Goal: Information Seeking & Learning: Find specific fact

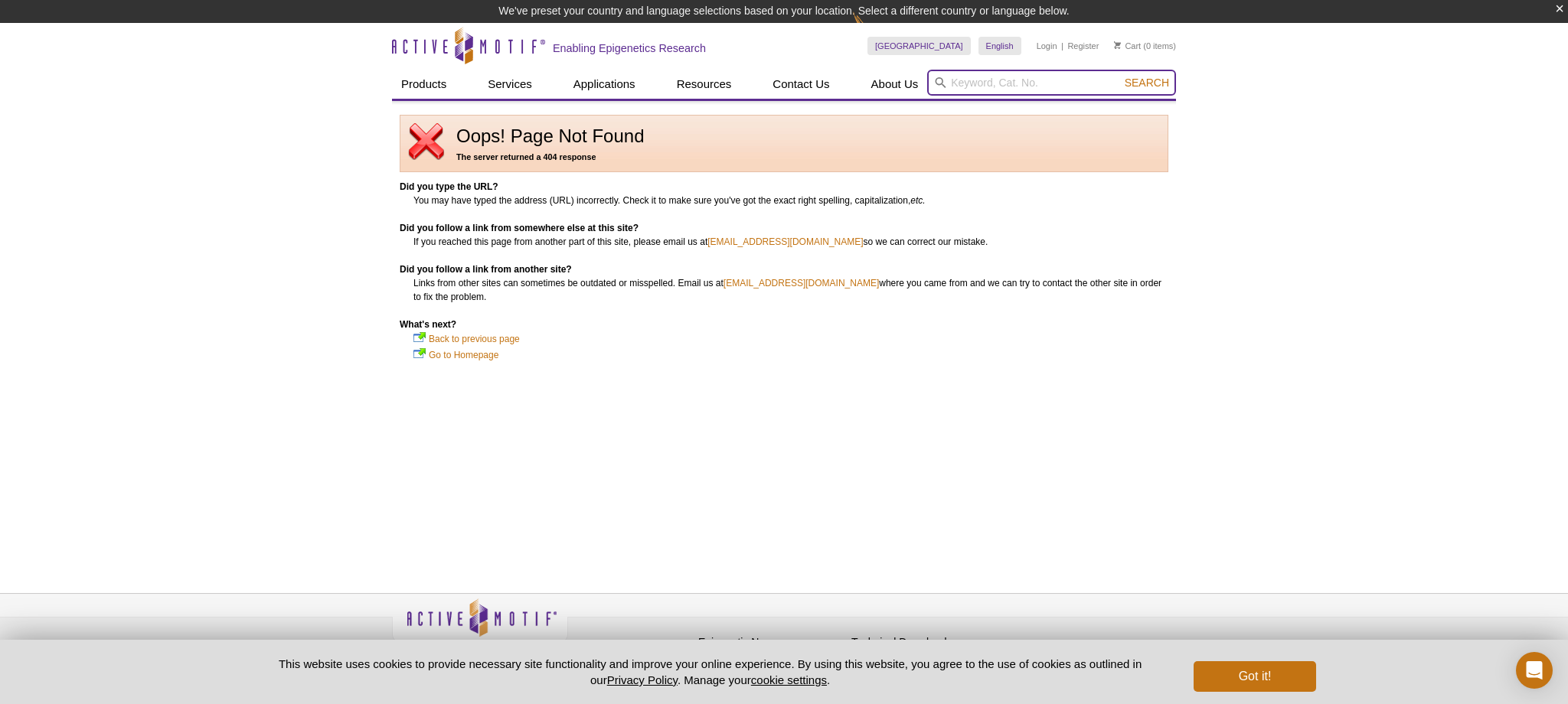
click at [1030, 81] on input "search" at bounding box center [1051, 83] width 248 height 26
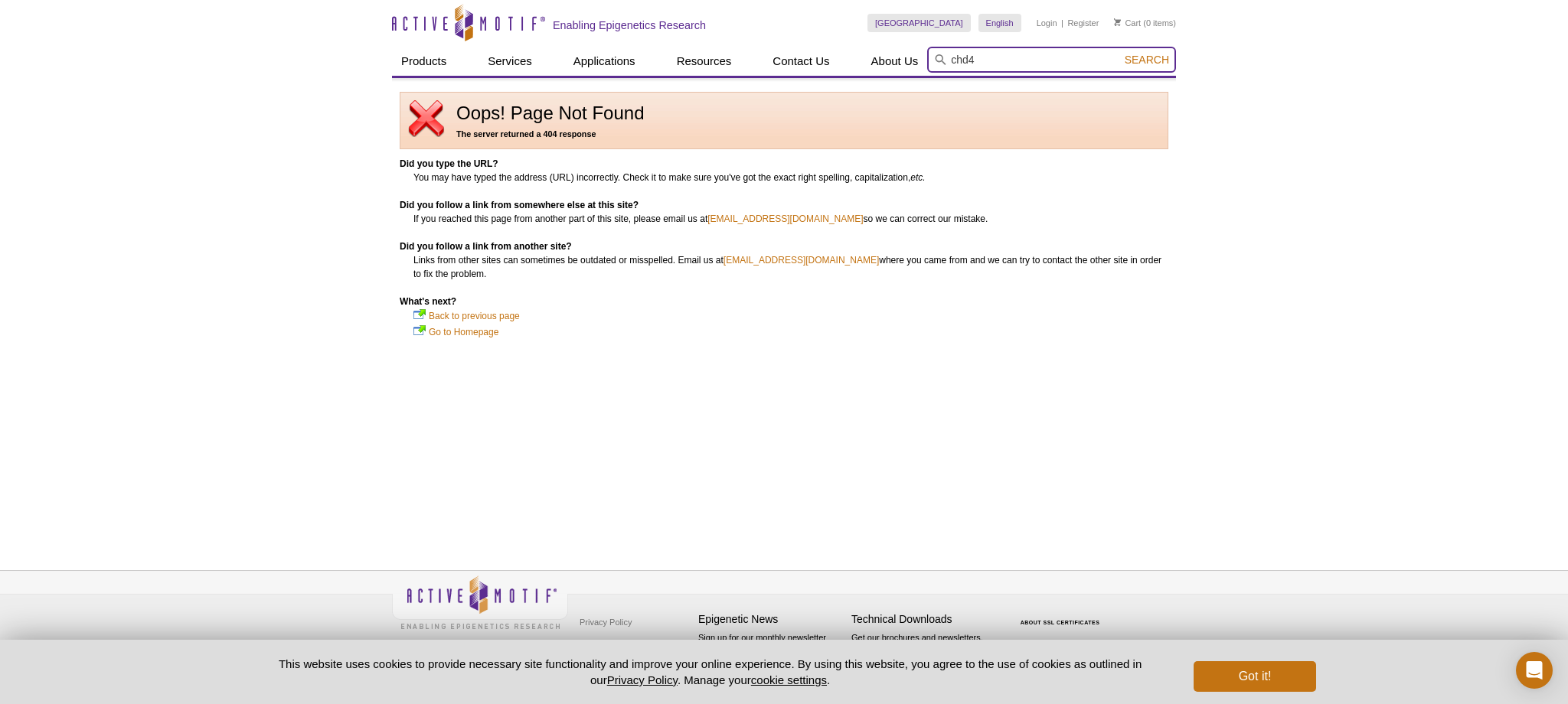
type input "chd4"
click at [1120, 53] on button "Search" at bounding box center [1147, 59] width 54 height 14
